Goal: Information Seeking & Learning: Learn about a topic

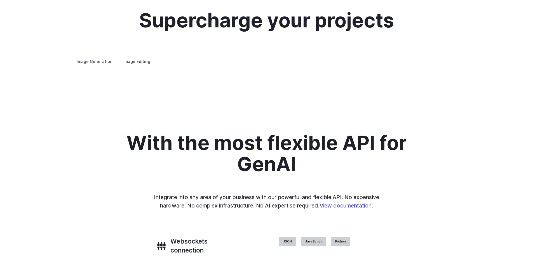
scroll to position [1036, 0]
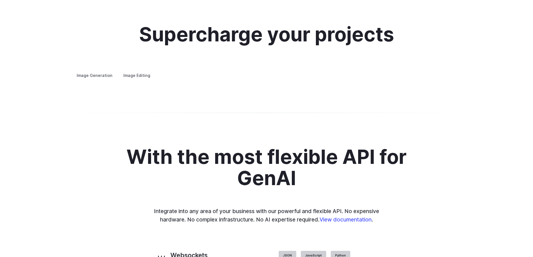
click at [149, 71] on label "Image Editing" at bounding box center [137, 76] width 36 height 10
click at [0, 0] on summary "Inpainting" at bounding box center [0, 0] width 0 height 0
click at [0, 0] on summary "Outpainting" at bounding box center [0, 0] width 0 height 0
click at [0, 0] on summary "Upscaling" at bounding box center [0, 0] width 0 height 0
click at [0, 0] on summary "Outpainting" at bounding box center [0, 0] width 0 height 0
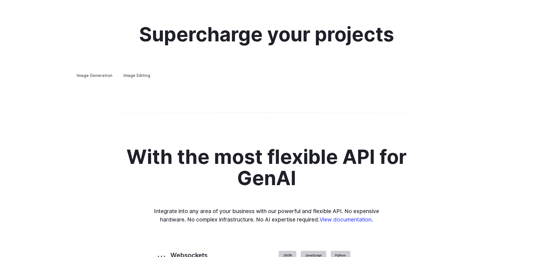
click at [0, 0] on summary "Inpainting" at bounding box center [0, 0] width 0 height 0
click at [0, 0] on h3 "Background Removal" at bounding box center [0, 0] width 0 height 0
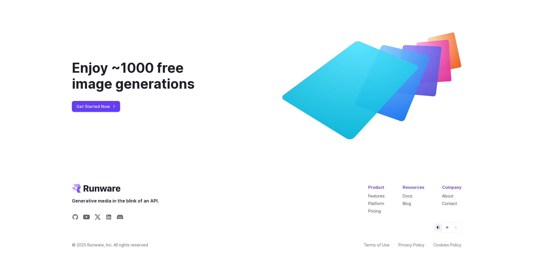
scroll to position [2102, 0]
click at [106, 103] on link "Get Started Now" at bounding box center [96, 106] width 48 height 11
